Goal: Navigation & Orientation: Find specific page/section

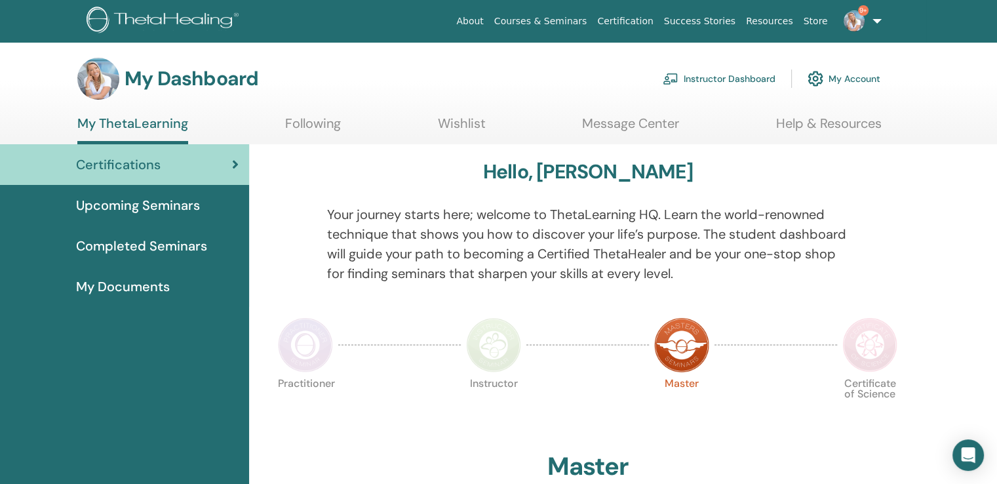
click at [711, 71] on link "Instructor Dashboard" at bounding box center [719, 78] width 113 height 29
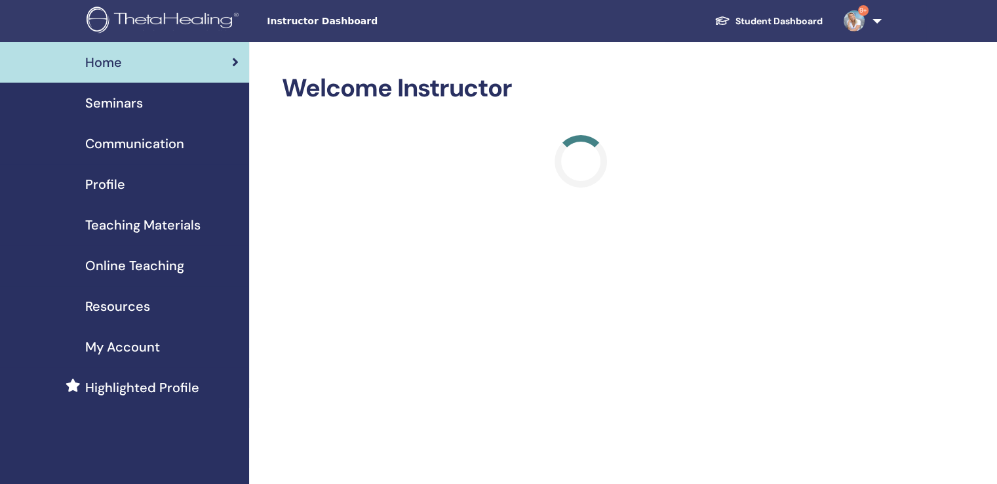
click at [121, 101] on span "Seminars" at bounding box center [114, 103] width 58 height 20
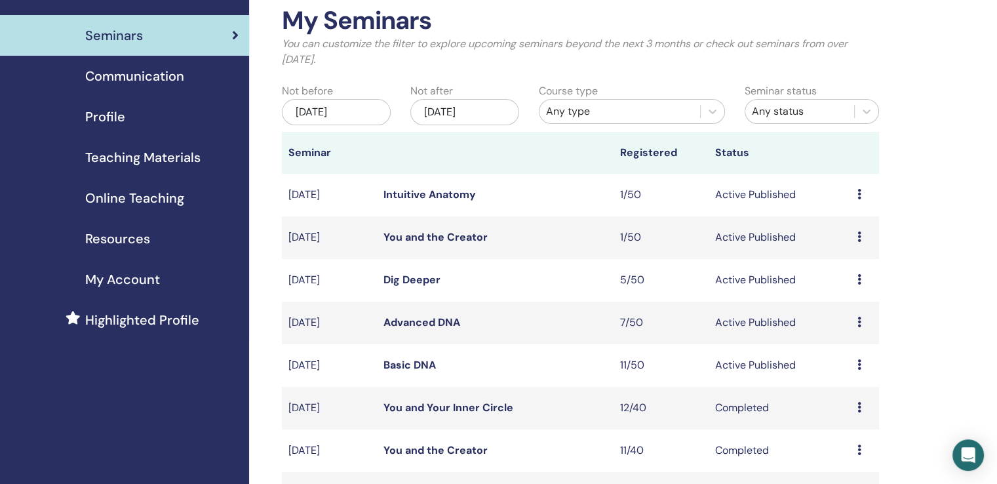
scroll to position [131, 0]
